Goal: Task Accomplishment & Management: Manage account settings

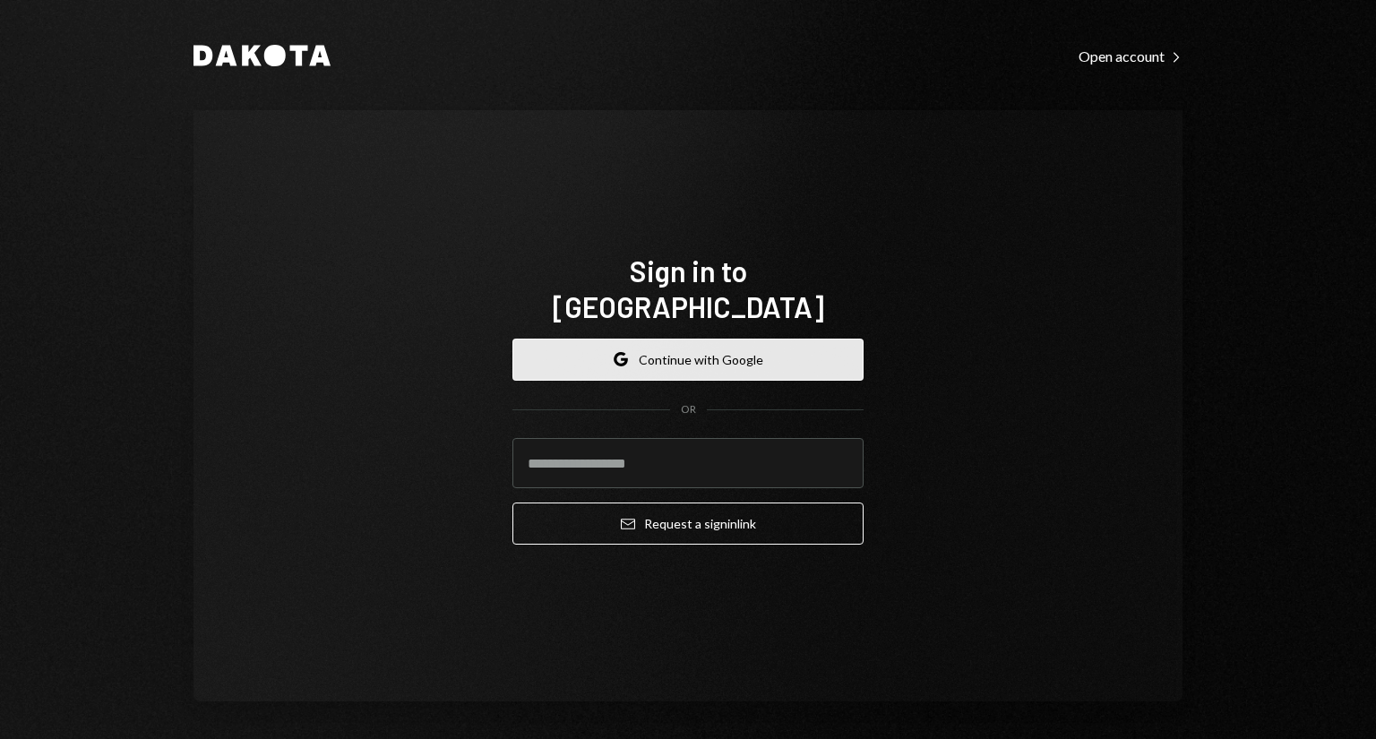
click at [698, 339] on button "Google Continue with Google" at bounding box center [687, 360] width 351 height 42
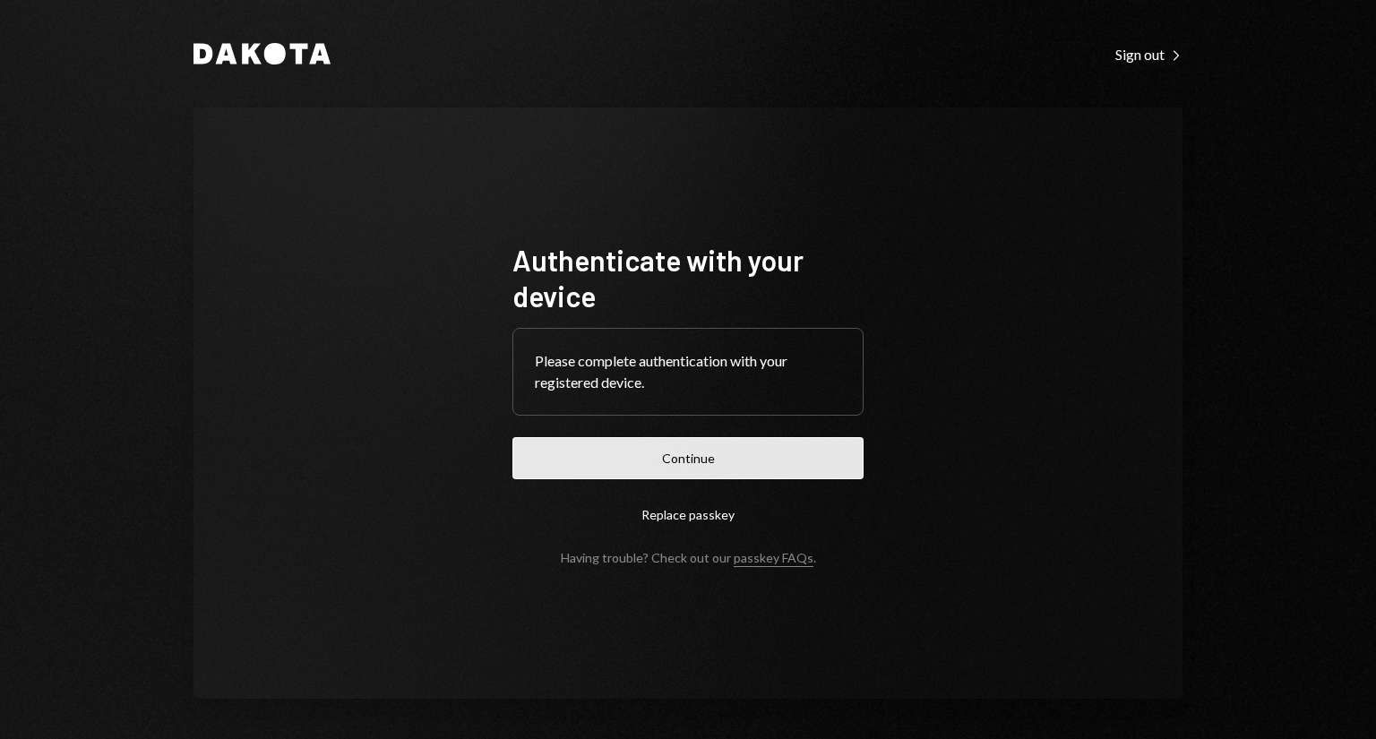
click at [772, 459] on button "Continue" at bounding box center [687, 458] width 351 height 42
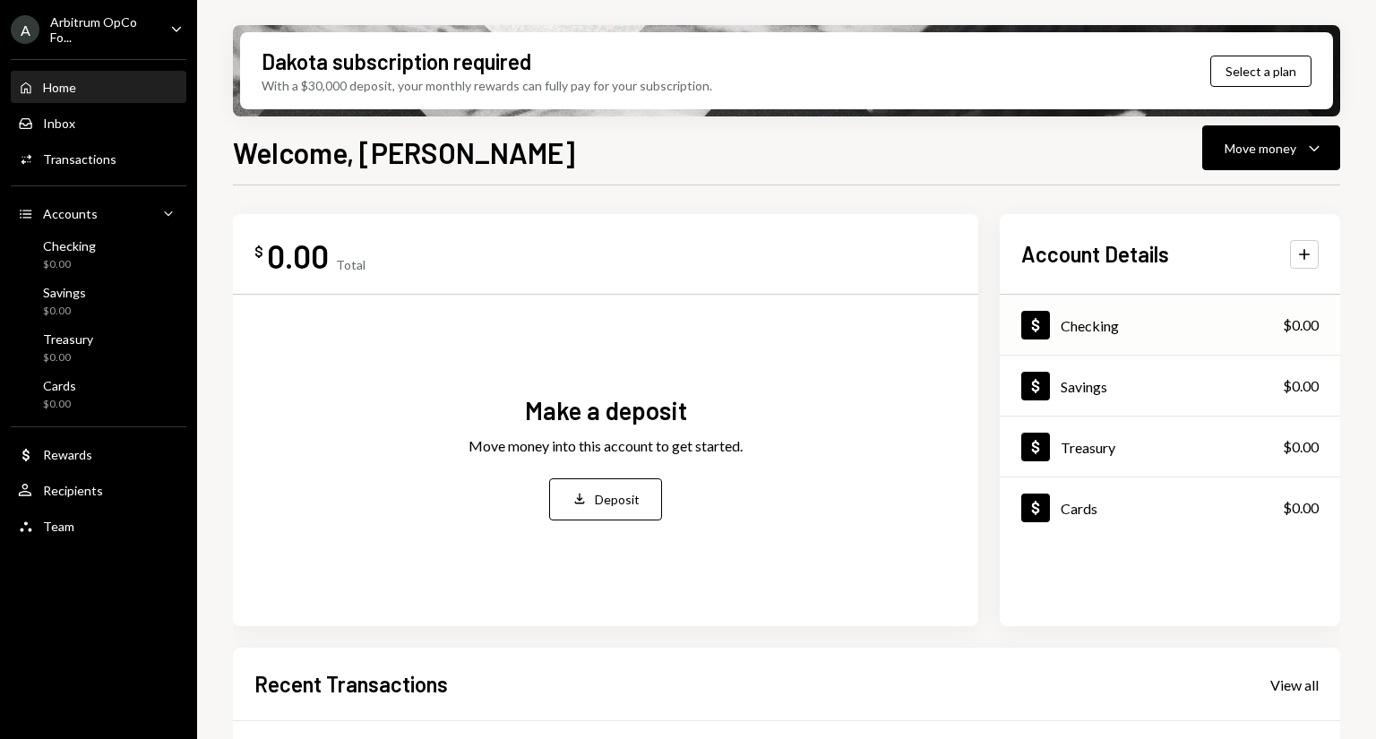
click at [1108, 321] on div "Checking" at bounding box center [1089, 325] width 58 height 17
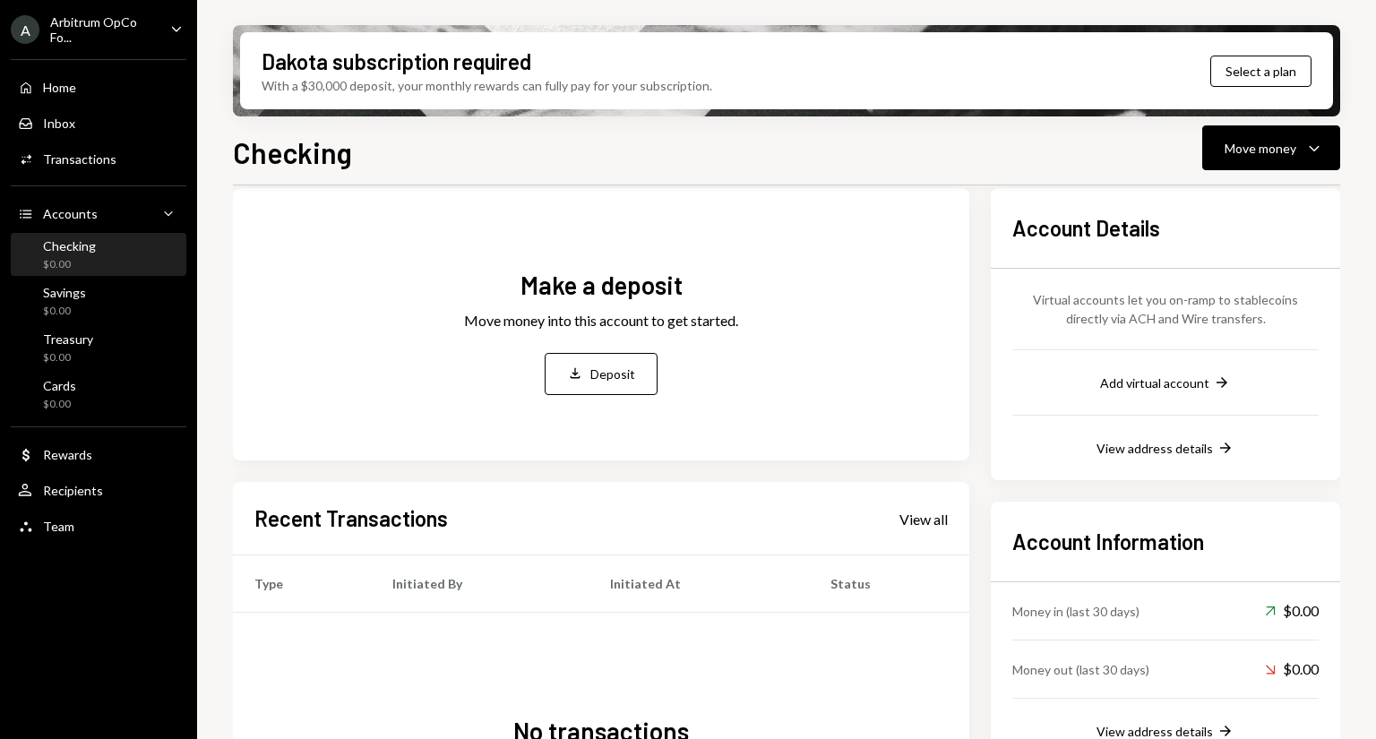
scroll to position [81, 0]
click at [1146, 393] on button "Add virtual account Right Arrow" at bounding box center [1165, 384] width 131 height 20
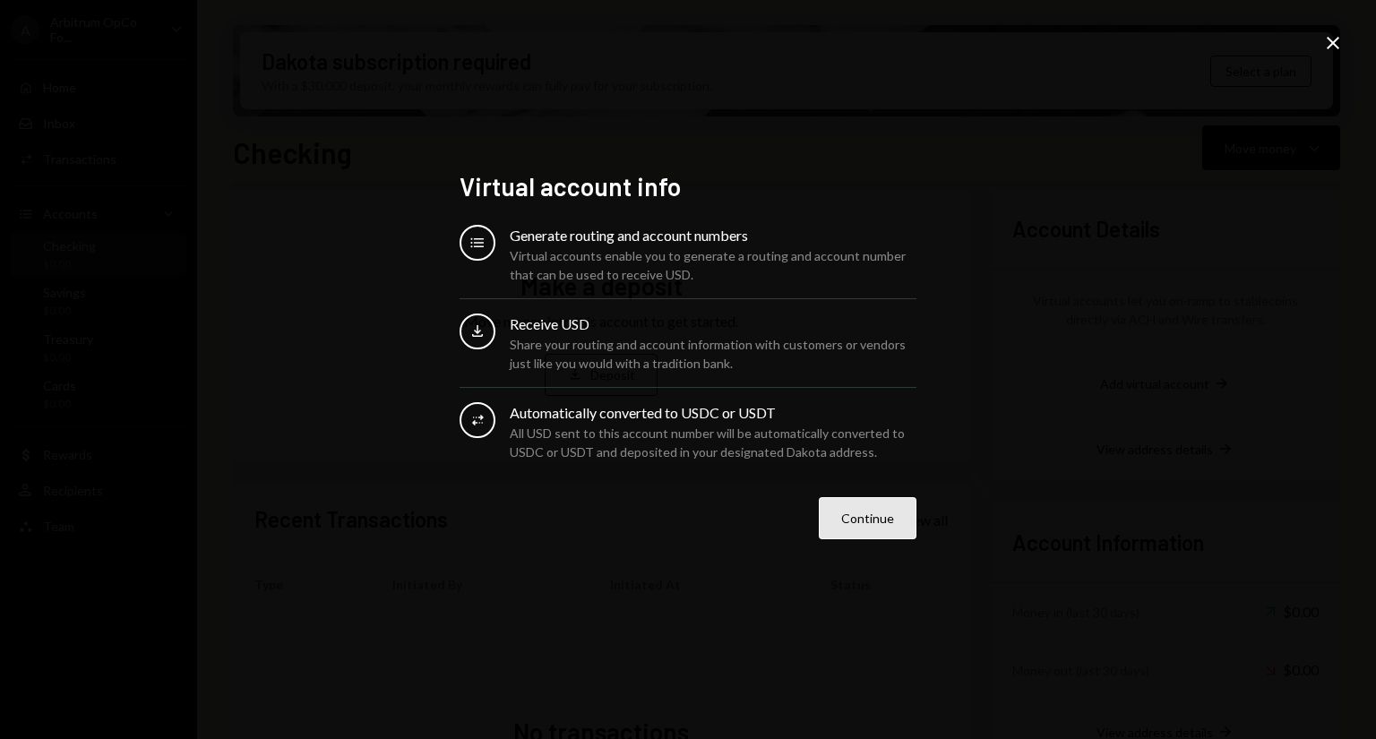
click at [853, 530] on button "Continue" at bounding box center [868, 518] width 98 height 42
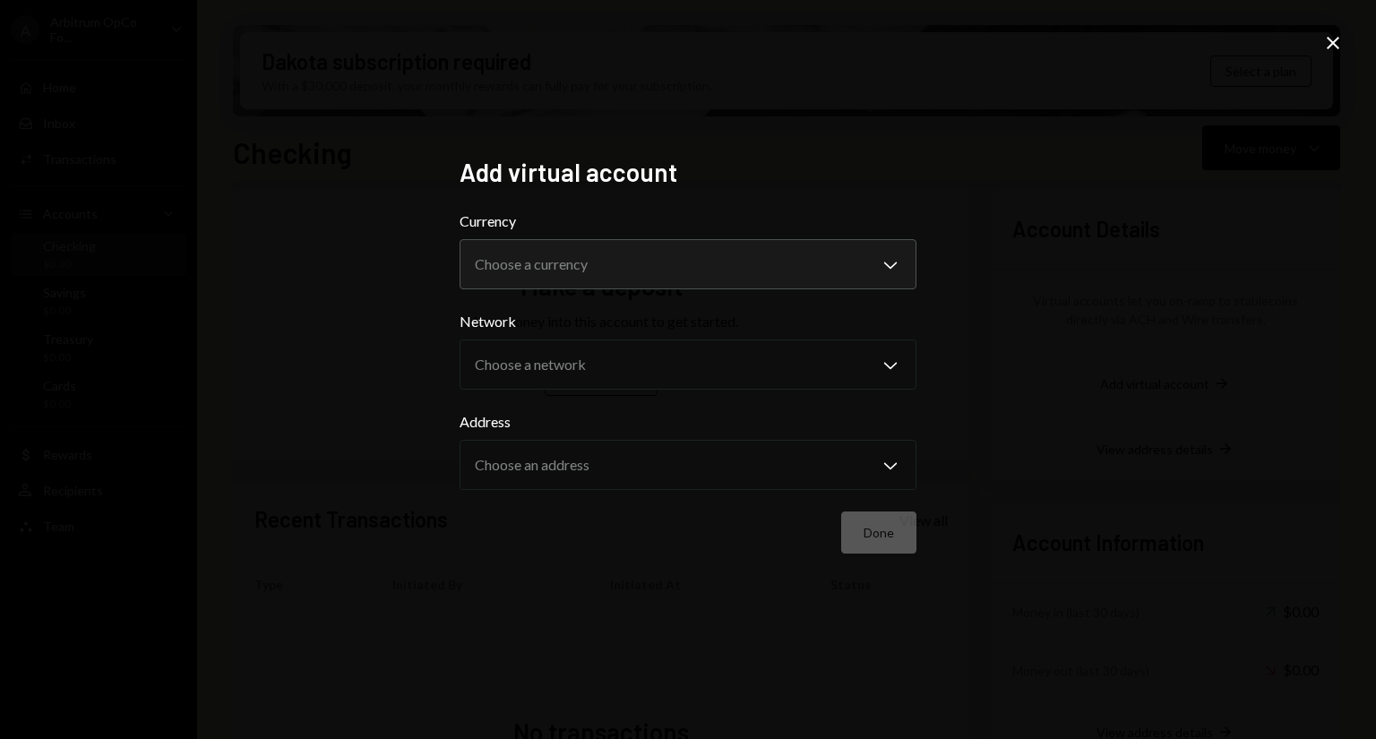
select select "*****"
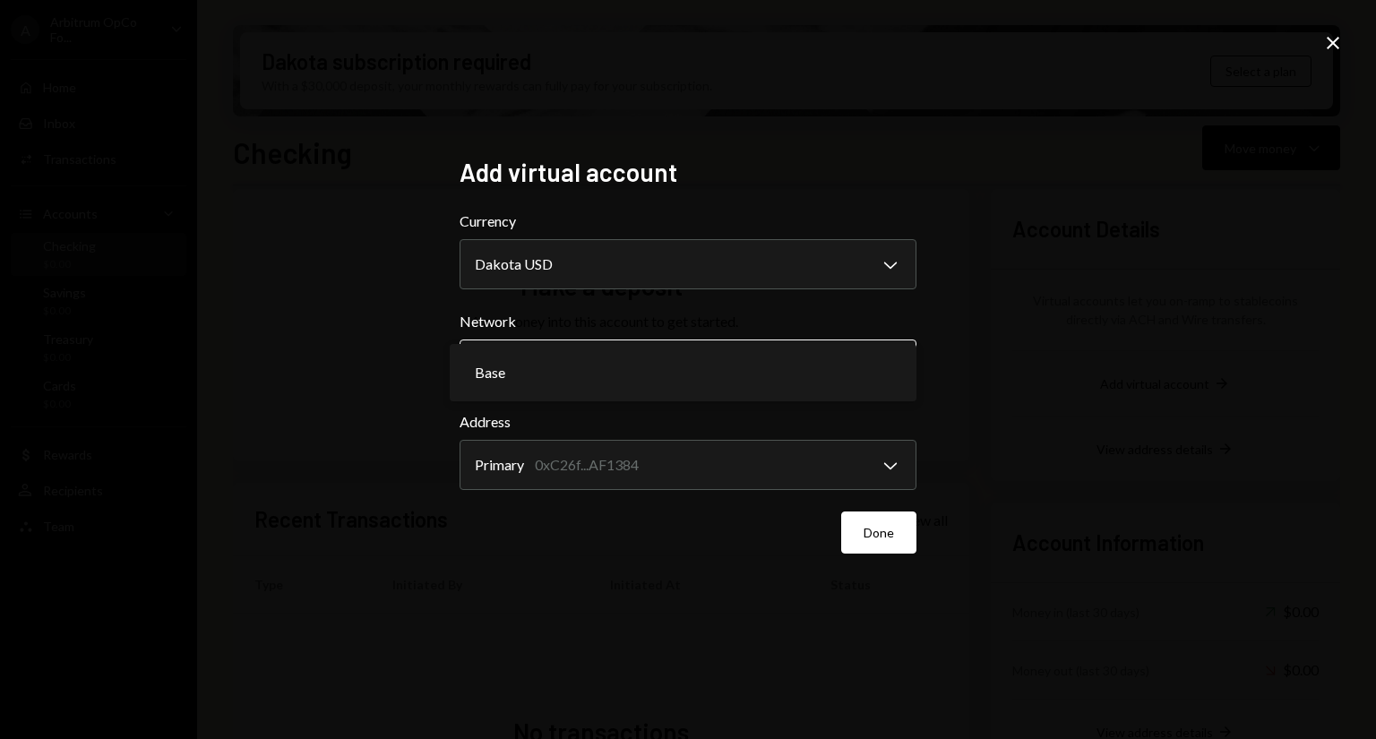
click at [872, 365] on body "**********" at bounding box center [688, 369] width 1376 height 739
click at [890, 368] on body "**********" at bounding box center [688, 369] width 1376 height 739
click at [892, 541] on button "Done" at bounding box center [878, 532] width 75 height 42
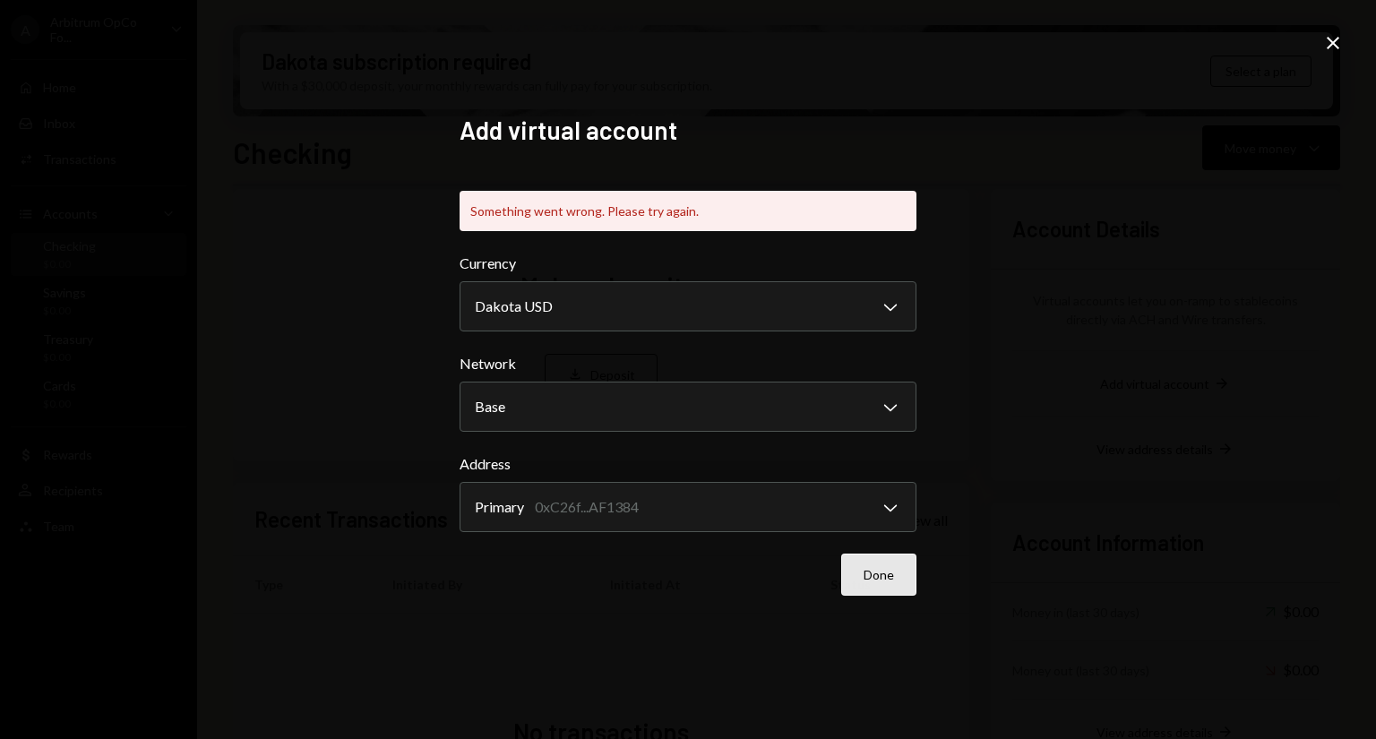
click at [870, 590] on button "Done" at bounding box center [878, 574] width 75 height 42
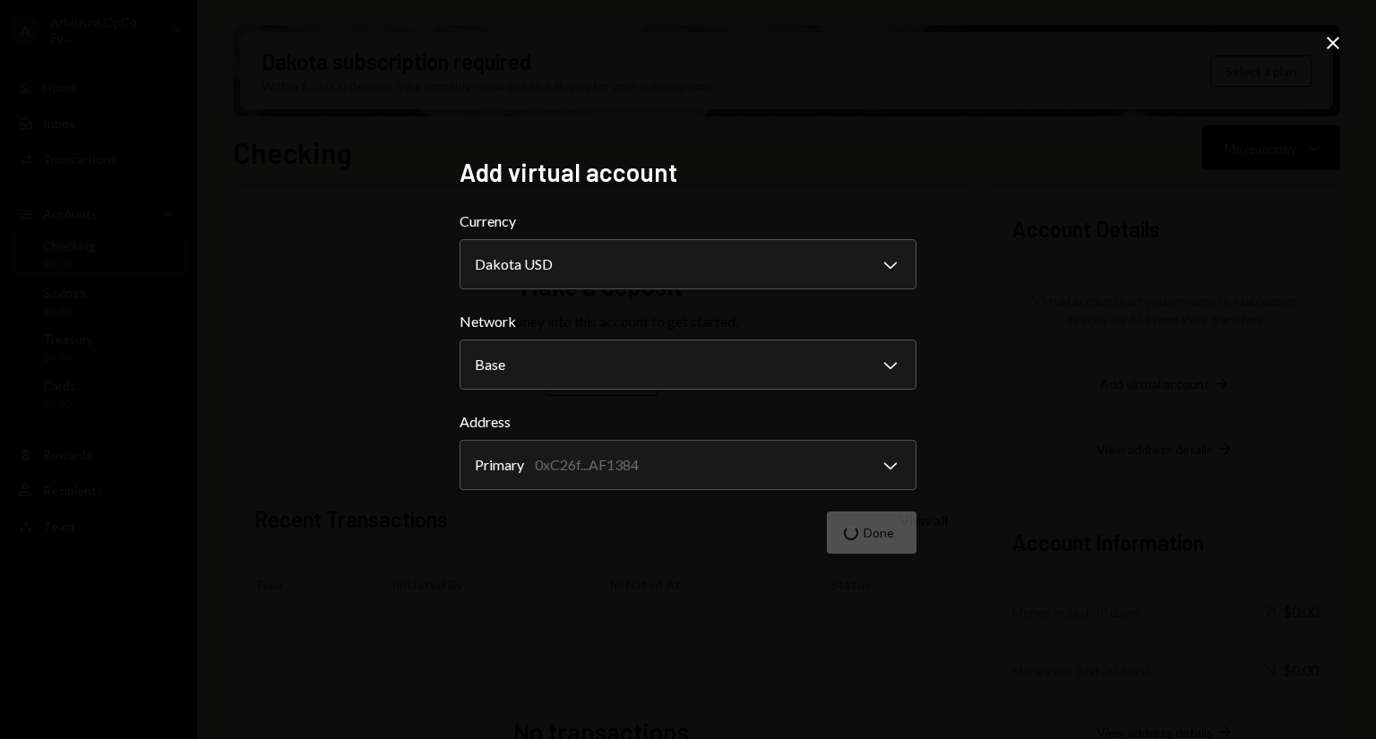
click at [870, 590] on div "**********" at bounding box center [688, 369] width 500 height 469
click at [1333, 43] on icon at bounding box center [1332, 43] width 13 height 13
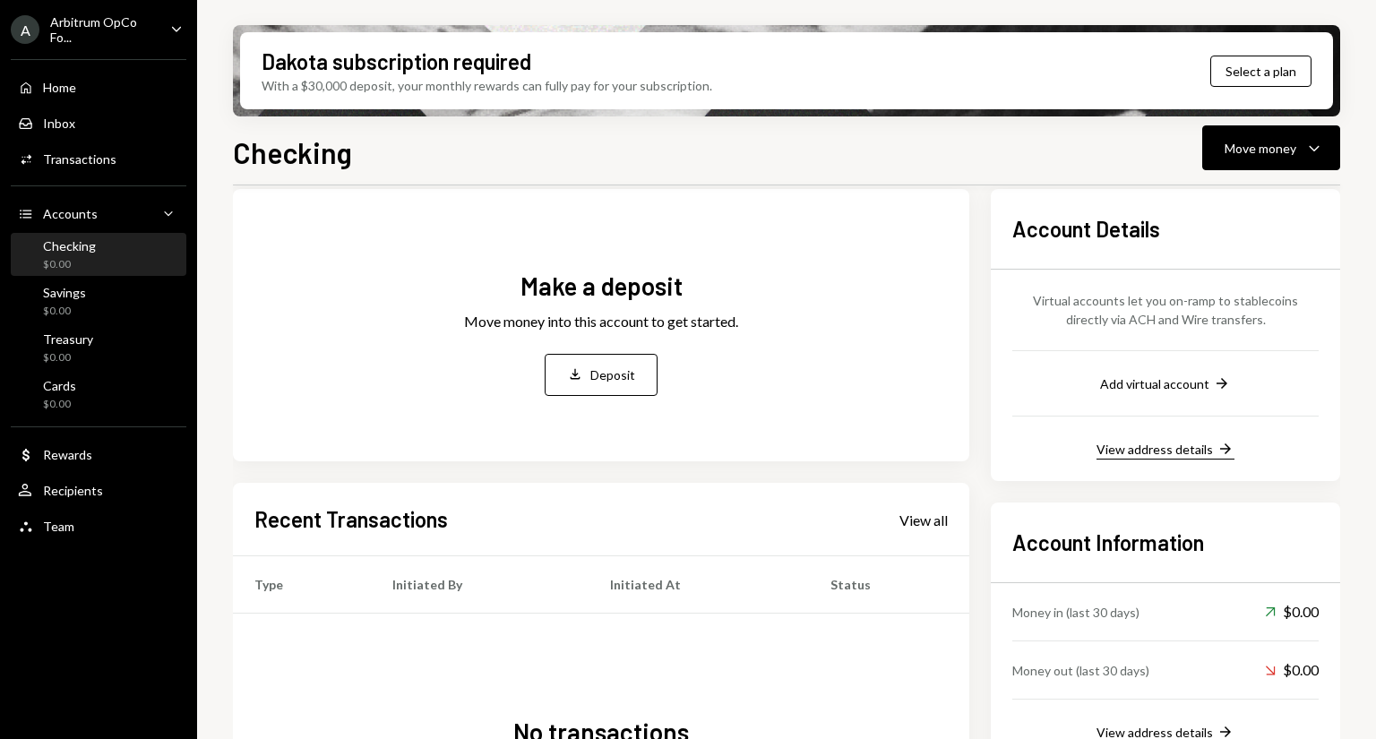
click at [1167, 442] on div "View address details" at bounding box center [1154, 449] width 116 height 15
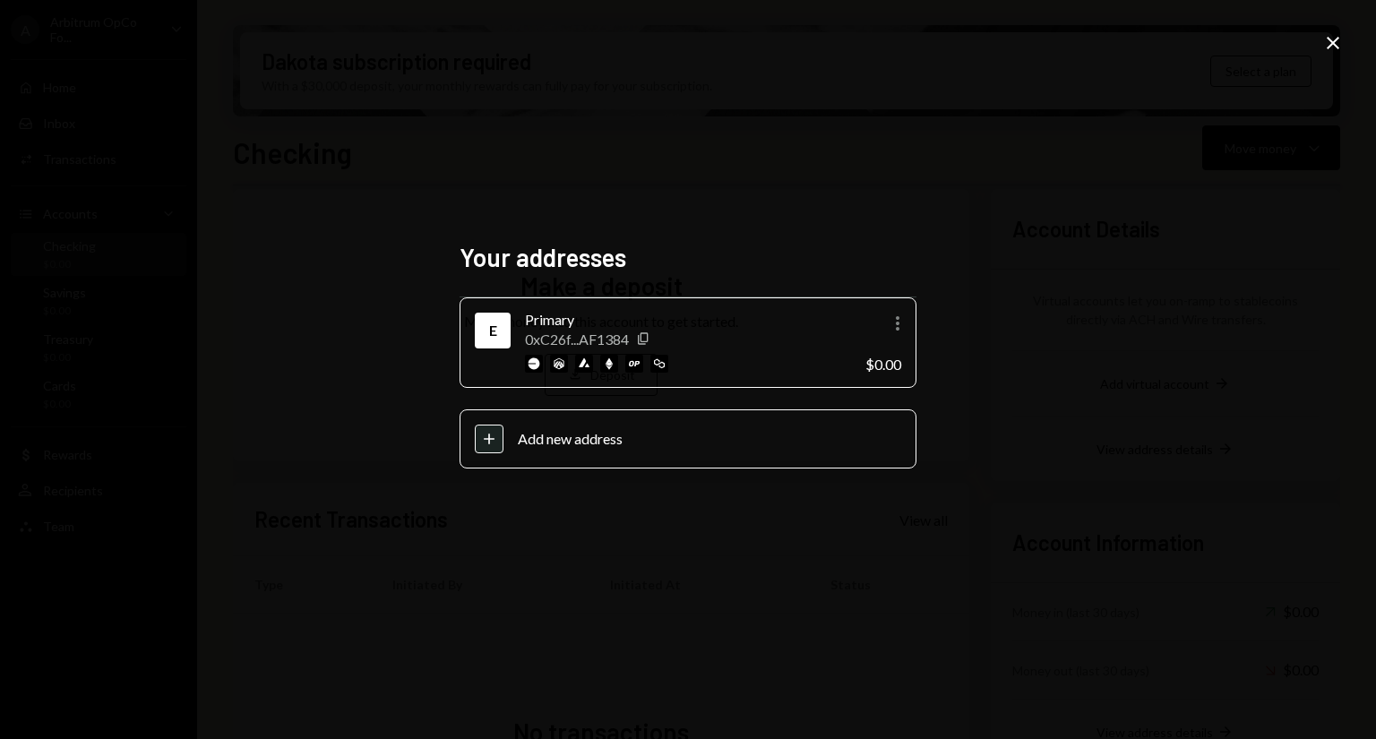
click at [1340, 46] on icon "Close" at bounding box center [1332, 42] width 21 height 21
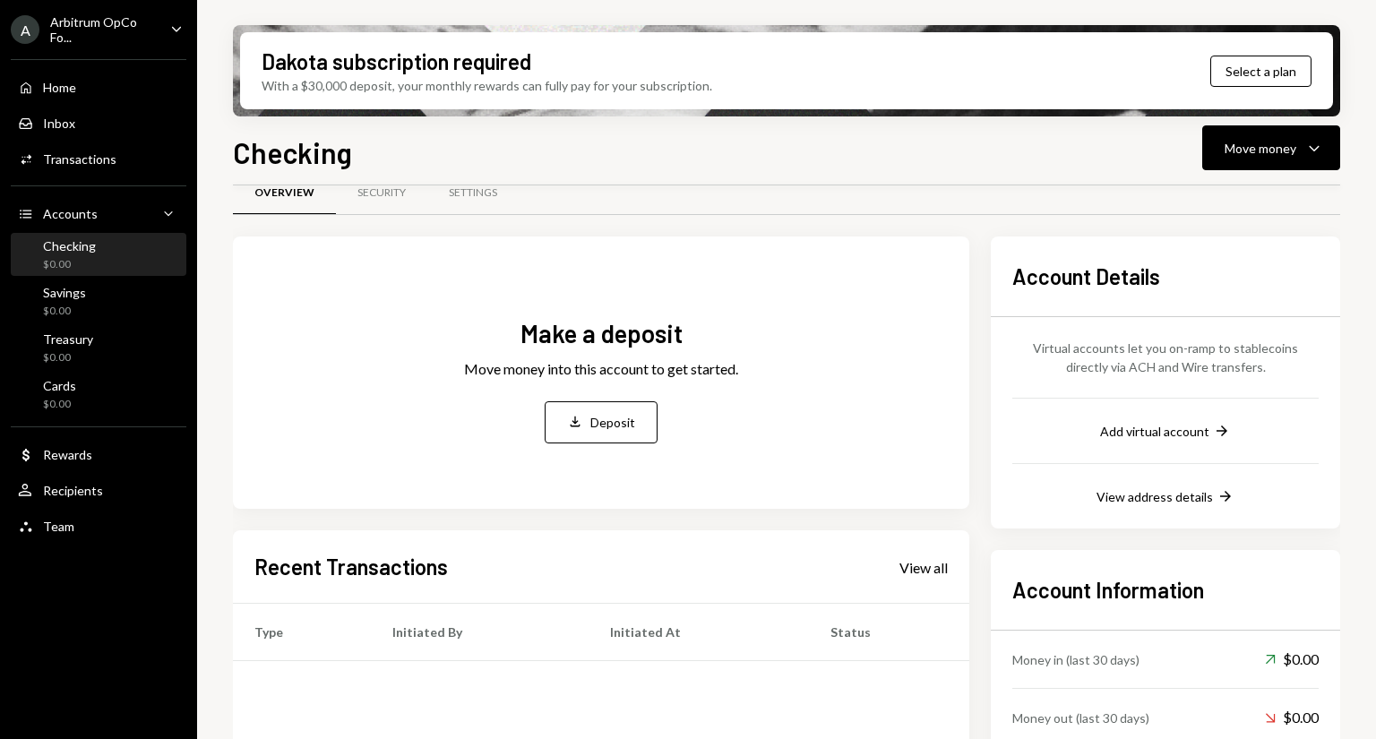
scroll to position [32, 0]
click at [1160, 438] on button "Add virtual account Right Arrow" at bounding box center [1165, 433] width 131 height 20
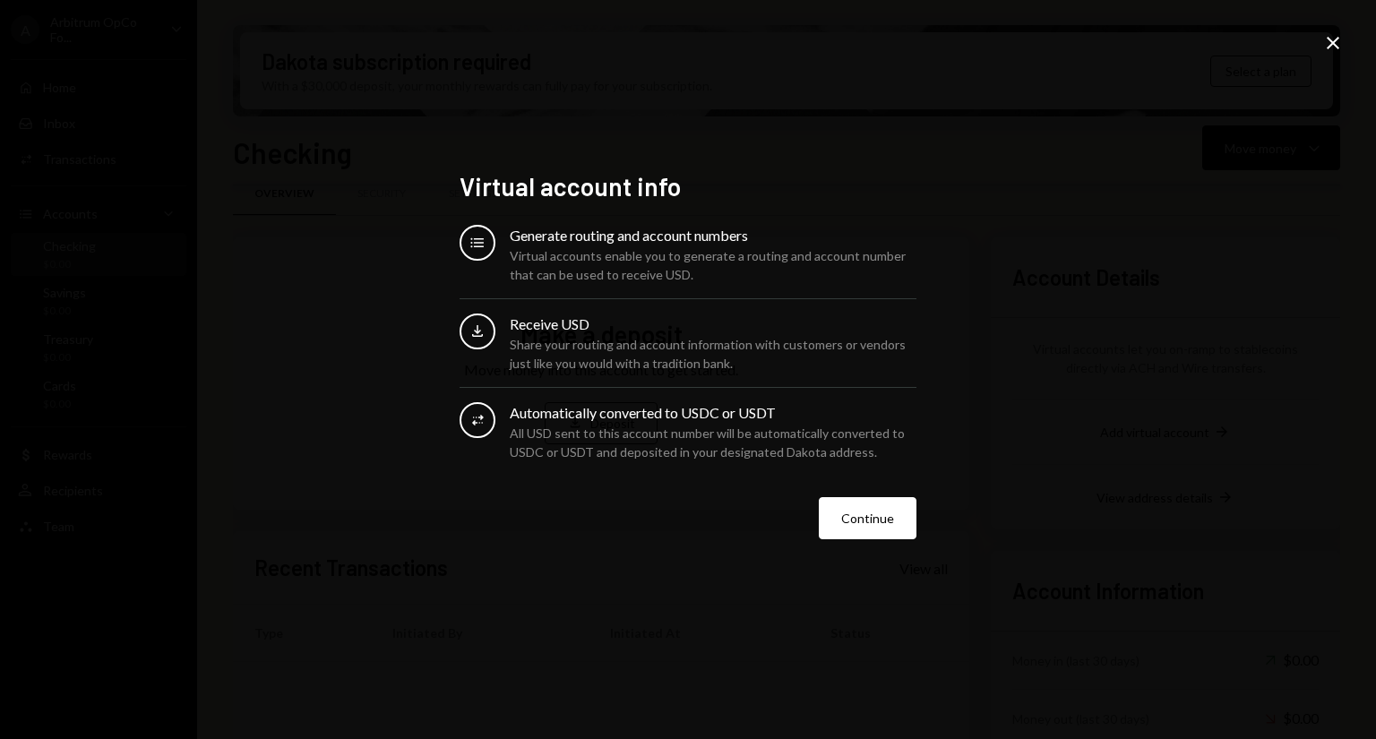
click at [878, 554] on div "Virtual account info Accounts Generate routing and account numbers Virtual acco…" at bounding box center [687, 370] width 457 height 398
click at [878, 535] on button "Continue" at bounding box center [868, 518] width 98 height 42
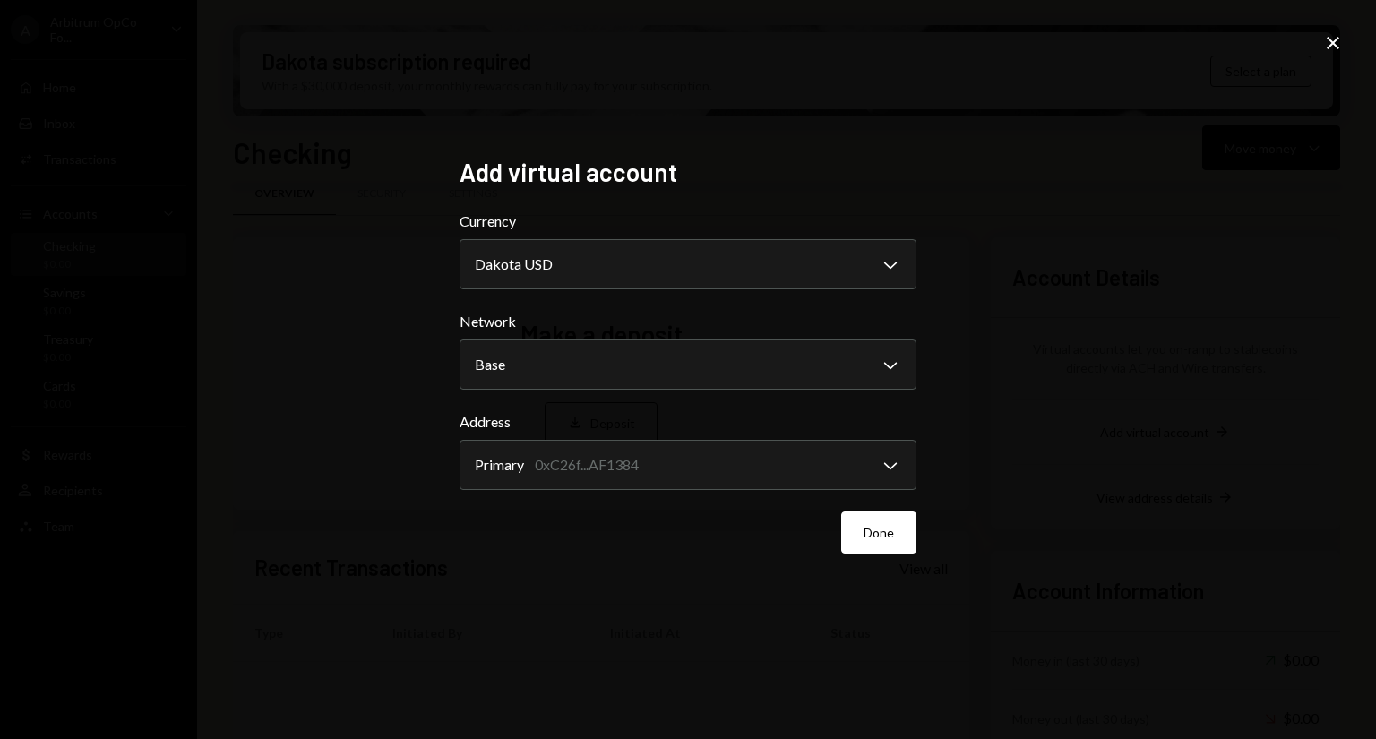
click at [878, 535] on button "Done" at bounding box center [878, 532] width 75 height 42
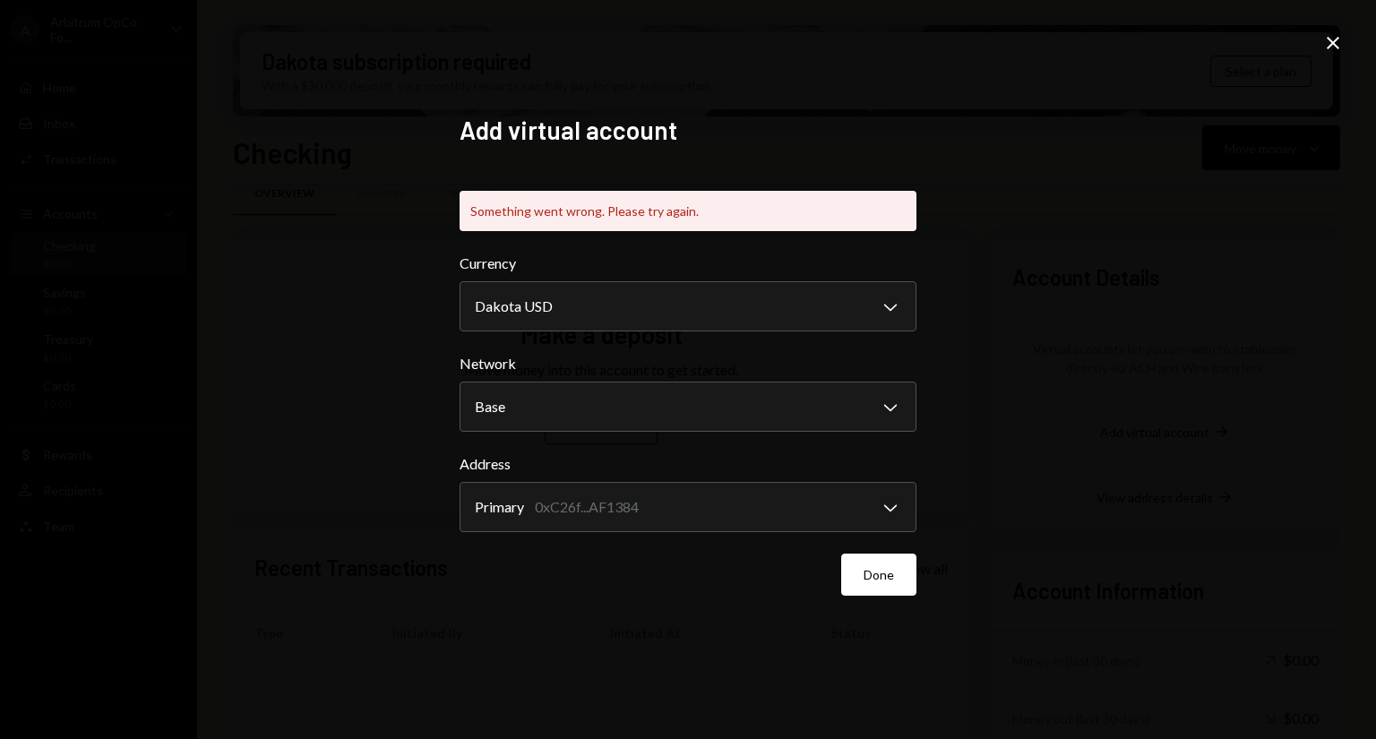
click at [1333, 49] on icon "Close" at bounding box center [1332, 42] width 21 height 21
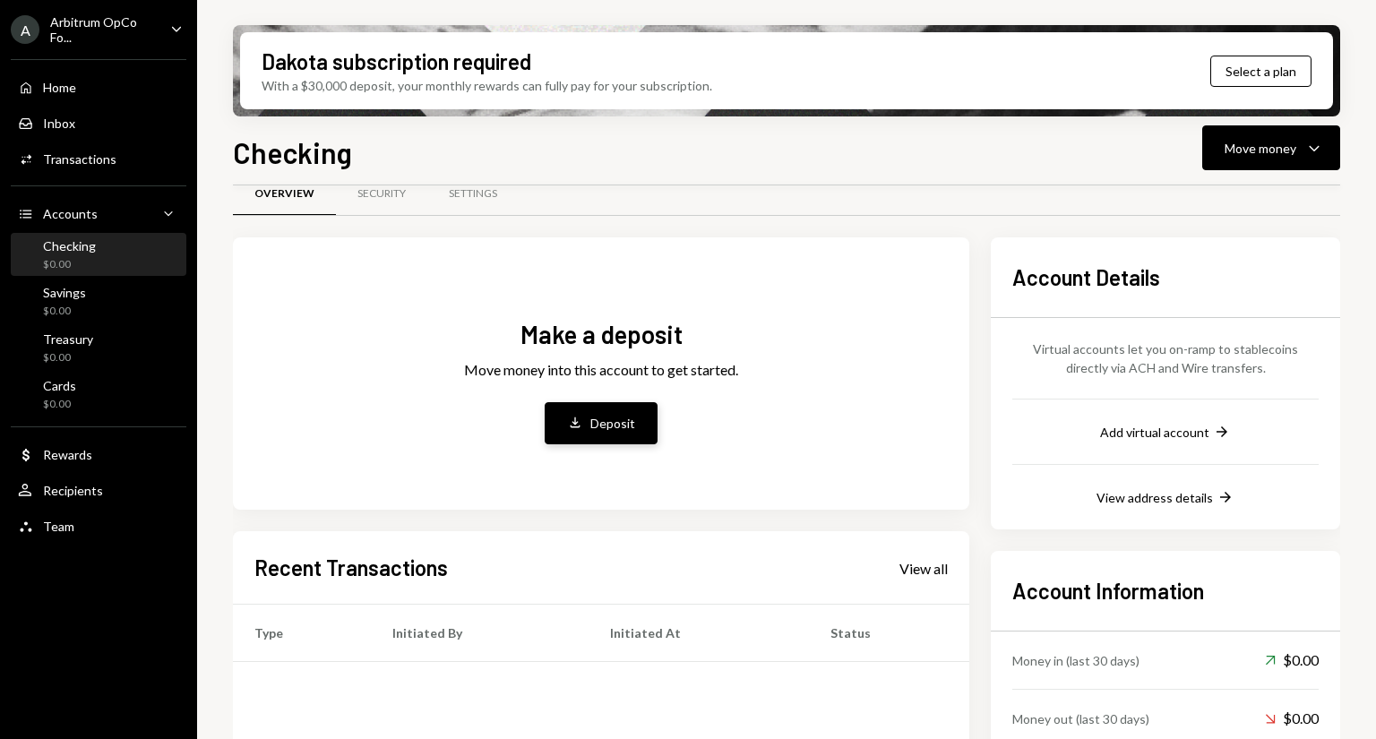
click at [596, 406] on button "Deposit Deposit" at bounding box center [600, 423] width 113 height 42
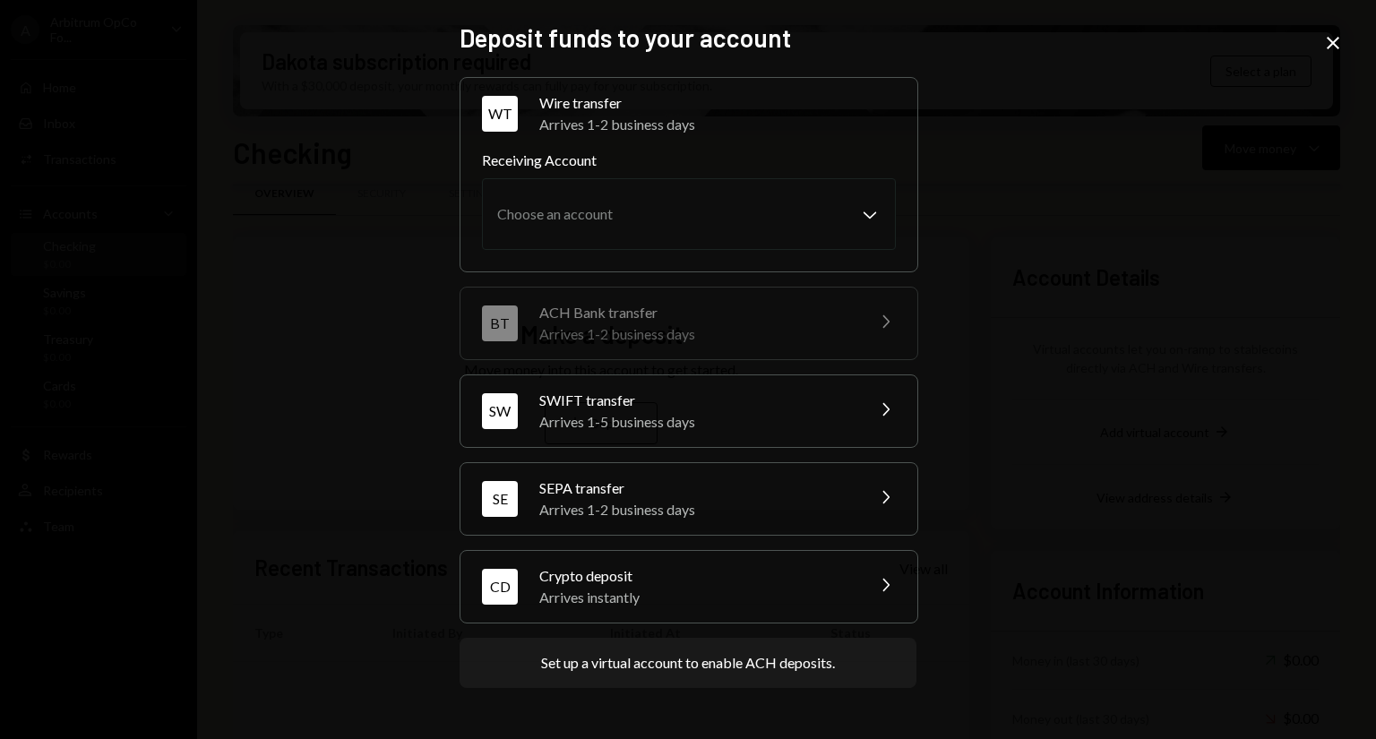
click at [761, 673] on div "Set up a virtual account to enable ACH deposits." at bounding box center [687, 663] width 457 height 50
click at [897, 407] on div "SW SWIFT transfer Arrives 1-5 business days Chevron Right" at bounding box center [688, 411] width 457 height 72
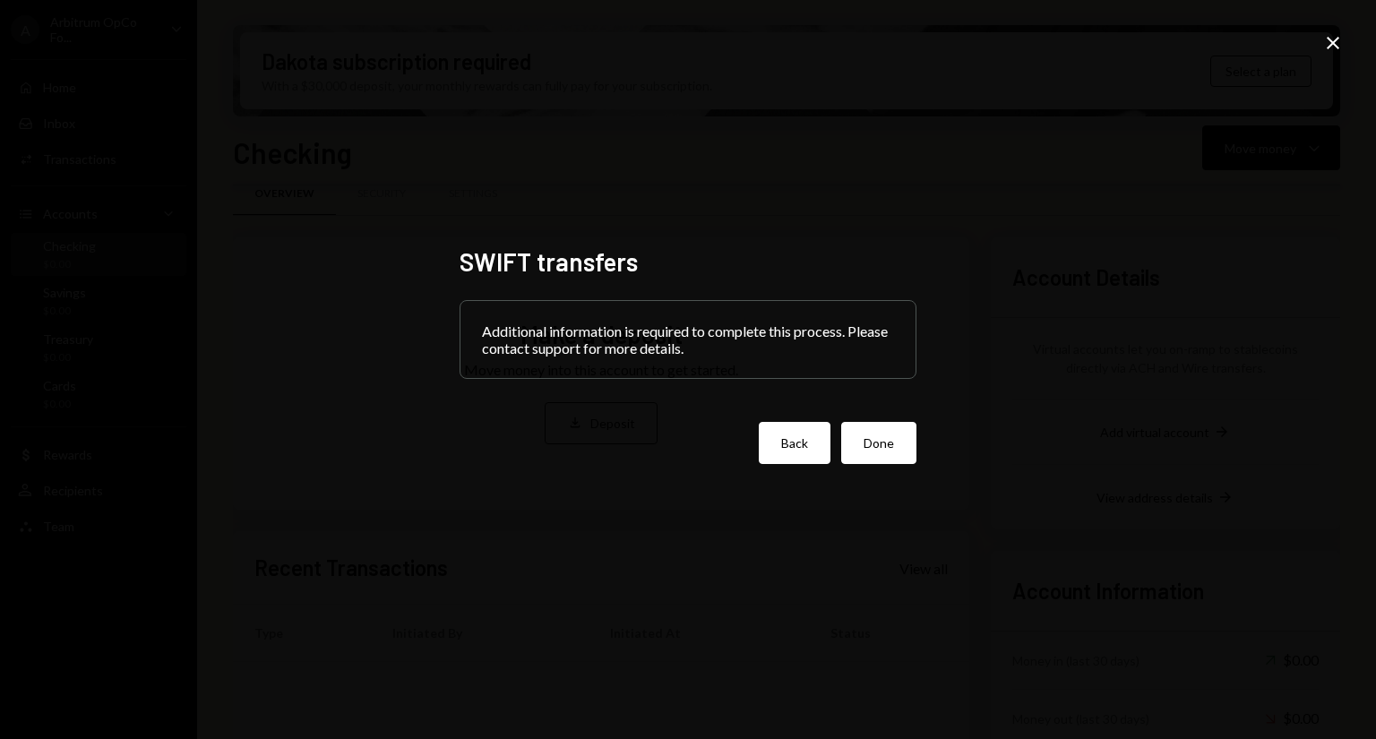
click at [802, 458] on button "Back" at bounding box center [795, 443] width 72 height 42
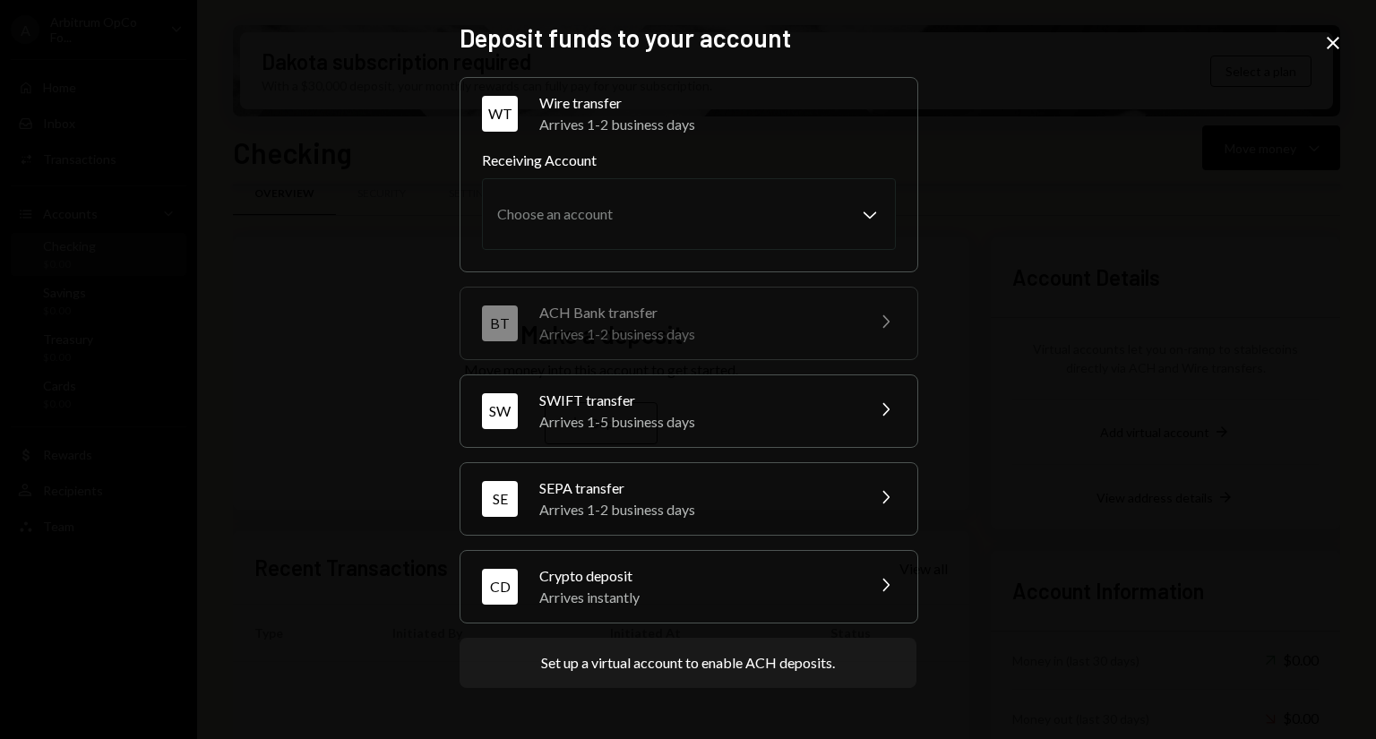
click at [1331, 50] on icon "Close" at bounding box center [1332, 42] width 21 height 21
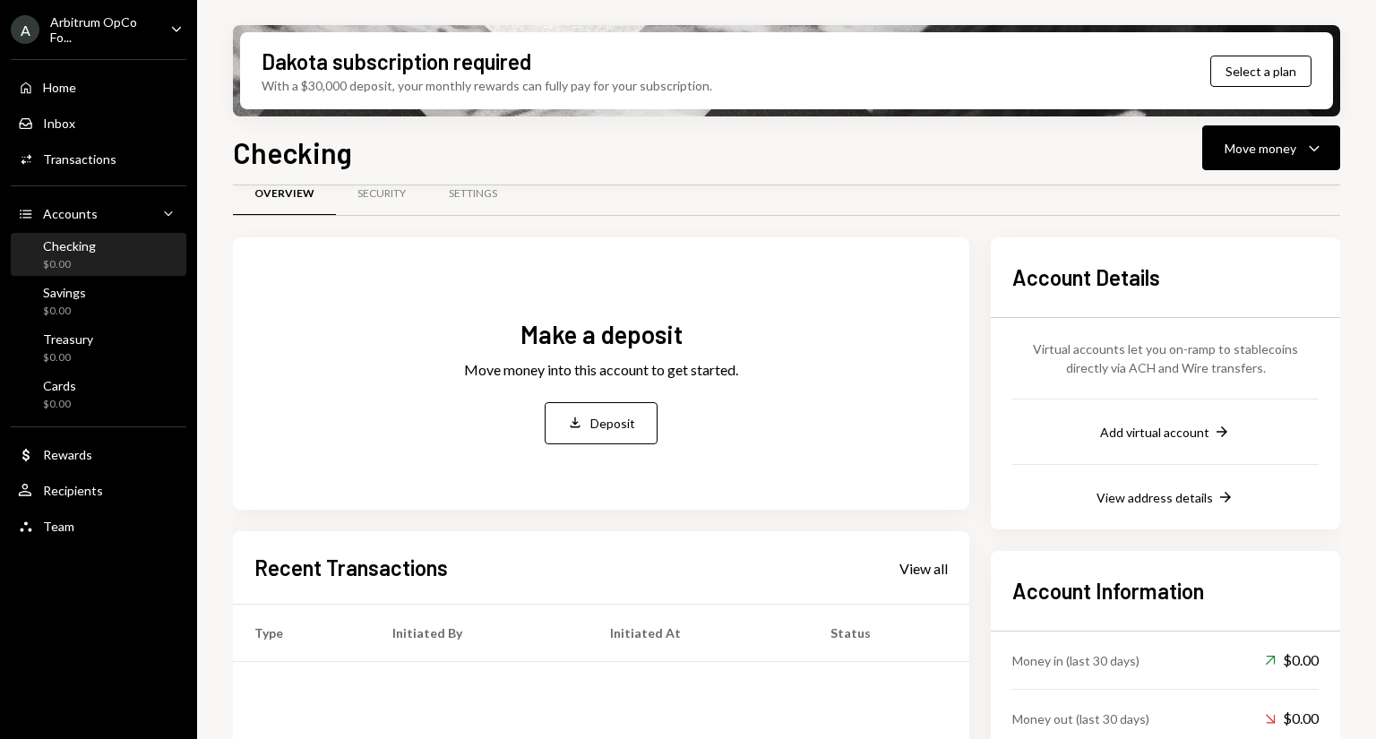
click at [1303, 238] on div "Account Details Virtual accounts let you on-ramp to stablecoins directly via AC…" at bounding box center [1164, 383] width 349 height 292
click at [582, 416] on icon "Deposit" at bounding box center [575, 423] width 16 height 16
